Goal: Information Seeking & Learning: Learn about a topic

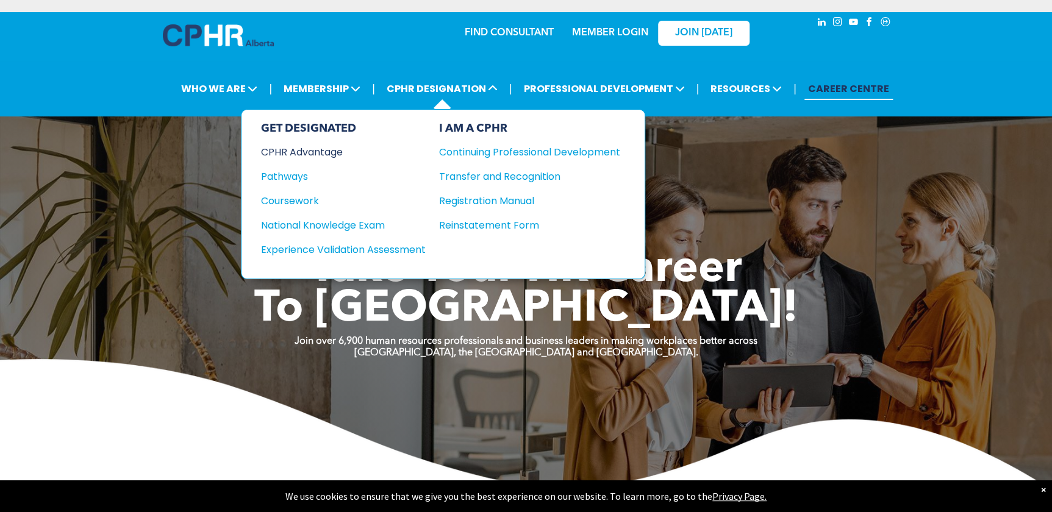
click at [334, 146] on div "CPHR Advantage" at bounding box center [335, 152] width 148 height 15
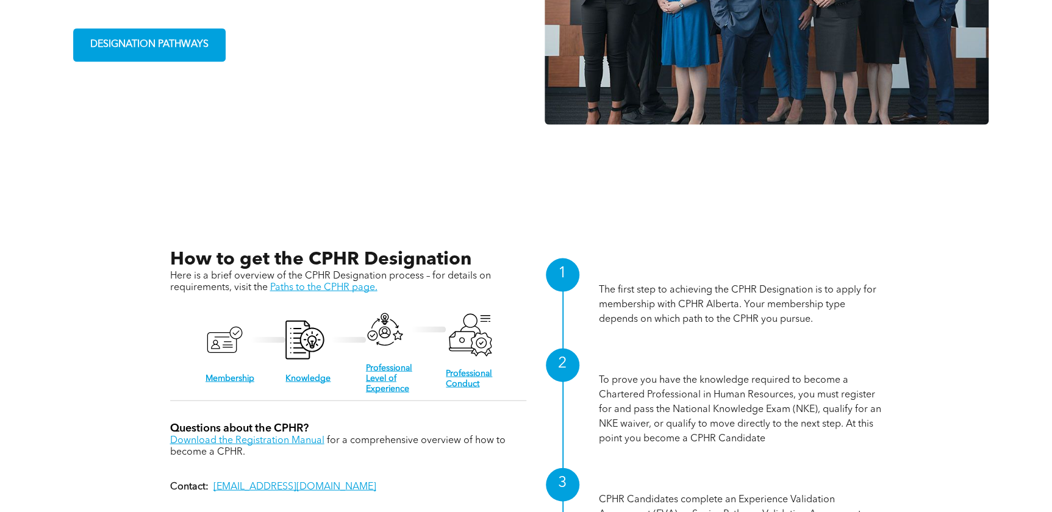
scroll to position [1109, 0]
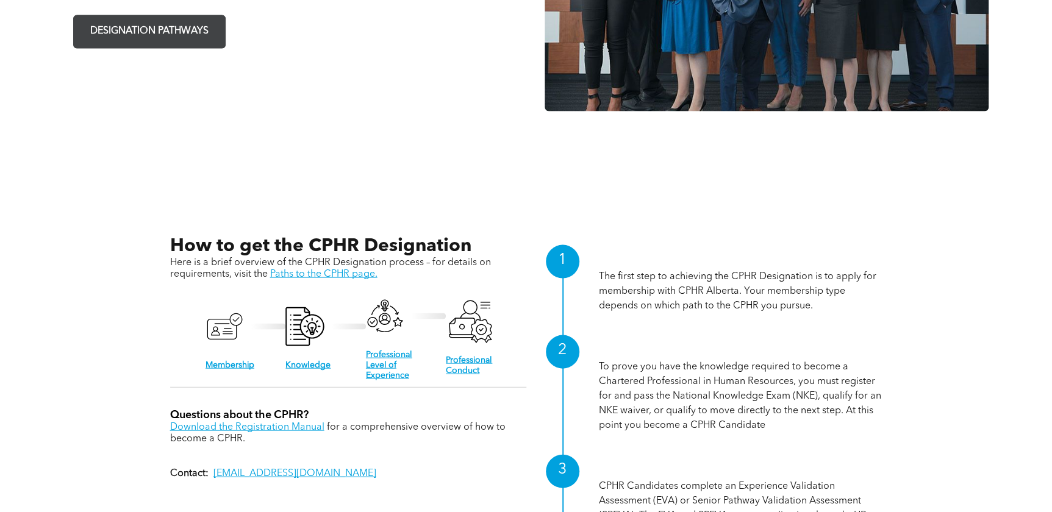
click at [201, 26] on span "DESIGNATION PATHWAYS" at bounding box center [149, 32] width 127 height 24
